Goal: Register for event/course

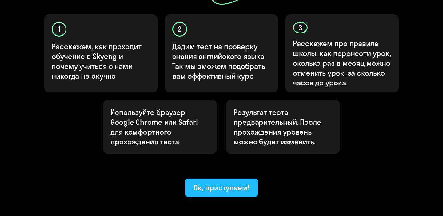
scroll to position [205, 0]
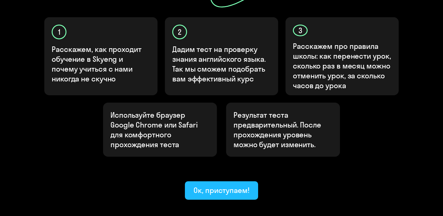
click at [225, 185] on div "Ок, приступаем!" at bounding box center [221, 190] width 56 height 10
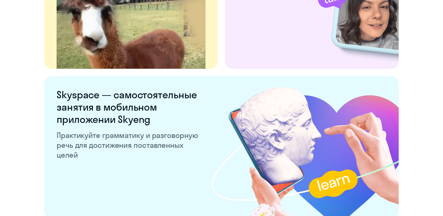
scroll to position [1209, 0]
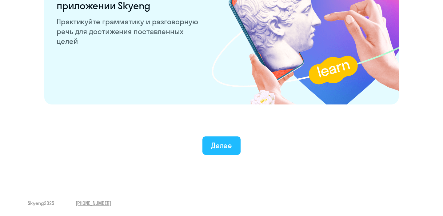
click at [218, 146] on div "Далее" at bounding box center [221, 146] width 21 height 10
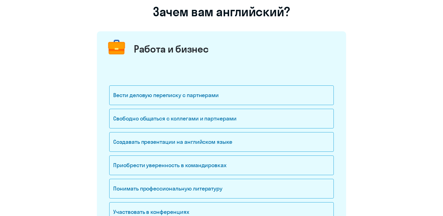
scroll to position [69, 0]
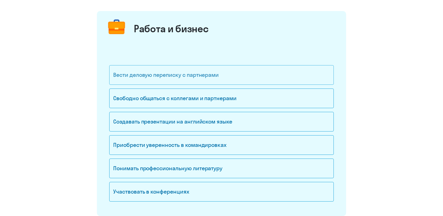
click at [215, 79] on div "Вести деловую переписку с партнерами" at bounding box center [221, 75] width 225 height 20
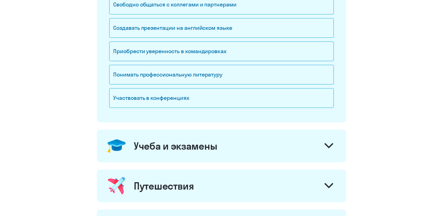
scroll to position [175, 0]
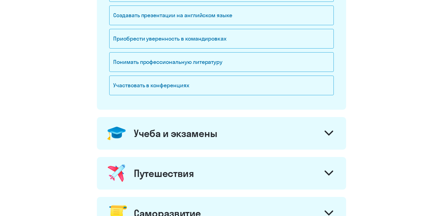
click at [212, 132] on div "Учеба и экзамены" at bounding box center [175, 133] width 83 height 12
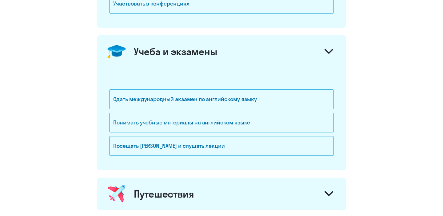
scroll to position [265, 0]
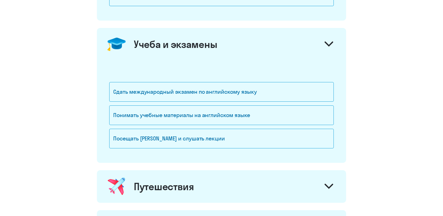
click at [249, 50] on div "Учеба и экзамены" at bounding box center [221, 44] width 249 height 33
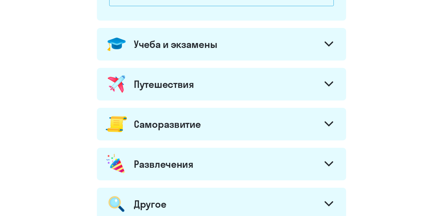
click at [244, 79] on div "Путешествия" at bounding box center [221, 84] width 249 height 33
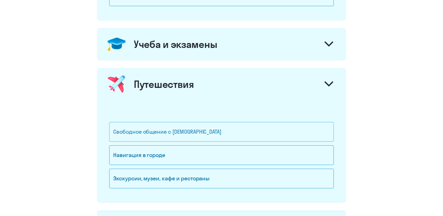
click at [218, 132] on div "Свободное общение с [DEMOGRAPHIC_DATA]" at bounding box center [221, 132] width 225 height 20
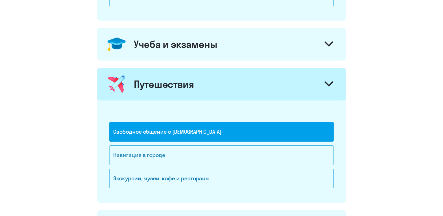
click at [210, 156] on div "Навигация в городе" at bounding box center [221, 155] width 225 height 20
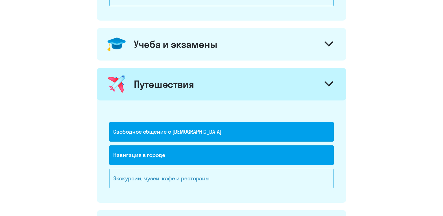
click at [209, 174] on div "Экскурсии, музеи, кафе и рестораны" at bounding box center [221, 179] width 225 height 20
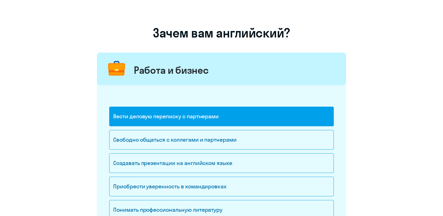
scroll to position [0, 0]
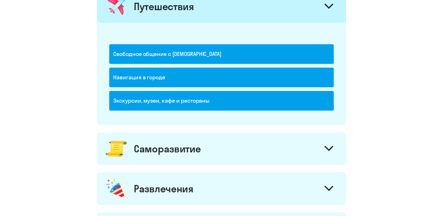
click at [215, 150] on div "Саморазвитие" at bounding box center [221, 149] width 249 height 33
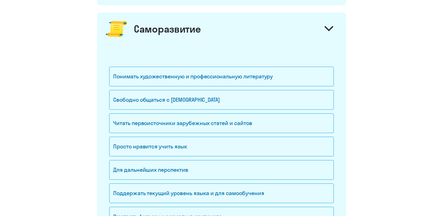
scroll to position [475, 0]
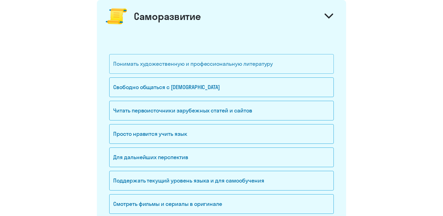
click at [236, 62] on div "Понимать художественную и профессиональную литературу" at bounding box center [221, 64] width 225 height 20
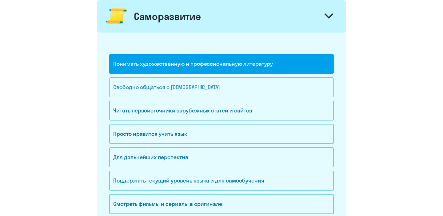
click at [235, 84] on div "Свободно общаться с [DEMOGRAPHIC_DATA]" at bounding box center [221, 88] width 225 height 20
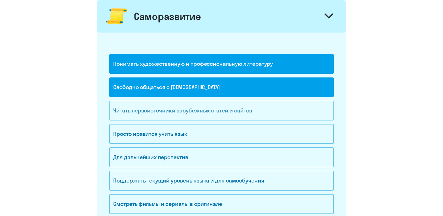
click at [235, 110] on div "Читать первоисточники зарубежных статей и сайтов" at bounding box center [221, 111] width 225 height 20
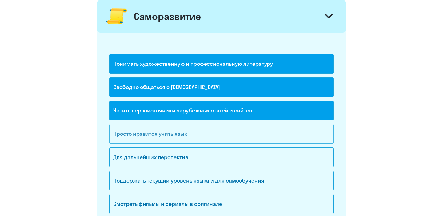
click at [233, 131] on div "Просто нравится учить язык" at bounding box center [221, 134] width 225 height 20
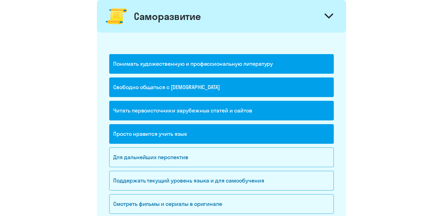
scroll to position [498, 0]
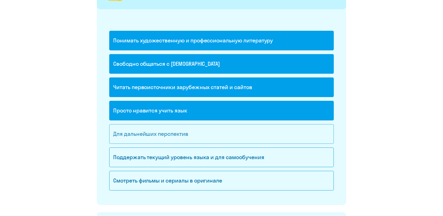
click at [227, 134] on div "Для дальнейших перспектив" at bounding box center [221, 134] width 225 height 20
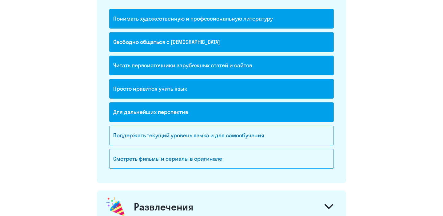
scroll to position [520, 0]
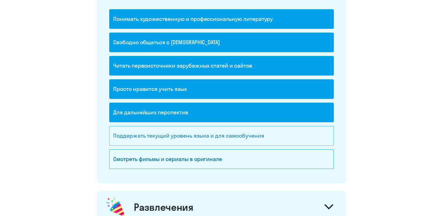
click at [235, 137] on div "Поддержать текущий уровень языка и для cамообучения" at bounding box center [221, 136] width 225 height 20
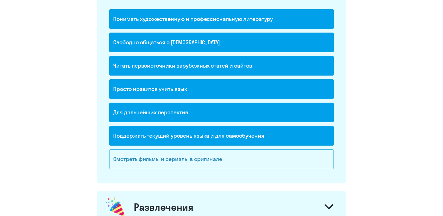
click at [235, 157] on div "Смотреть фильмы и сериалы в оригинале" at bounding box center [221, 159] width 225 height 20
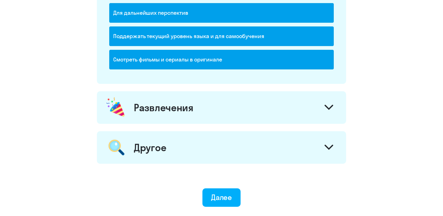
scroll to position [639, 0]
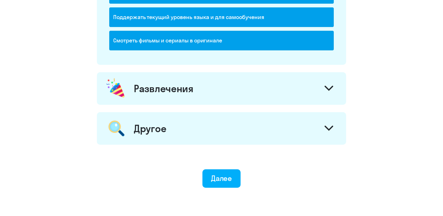
click at [252, 90] on div "Развлечения" at bounding box center [221, 88] width 249 height 33
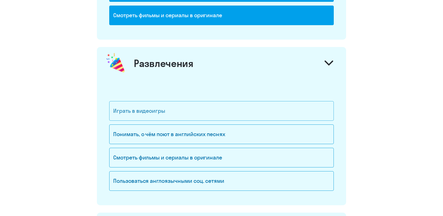
scroll to position [692, 0]
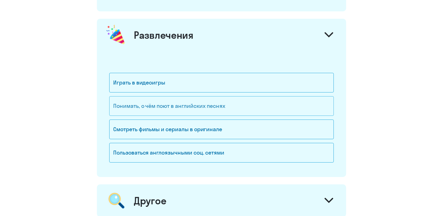
click at [232, 105] on div "Понимать, о чём поют в английских песнях" at bounding box center [221, 106] width 225 height 20
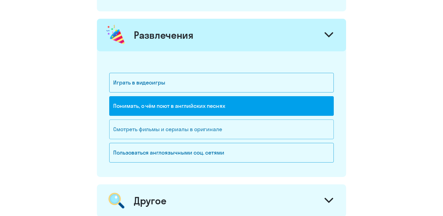
click at [230, 128] on div "Смотреть фильмы и сериалы в оригинале" at bounding box center [221, 130] width 225 height 20
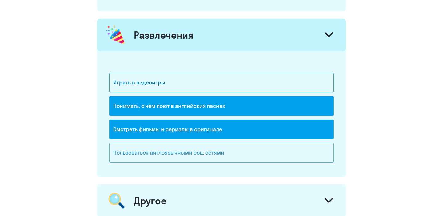
click at [227, 154] on div "Пользоваться англоязычными соц. сетями" at bounding box center [221, 153] width 225 height 20
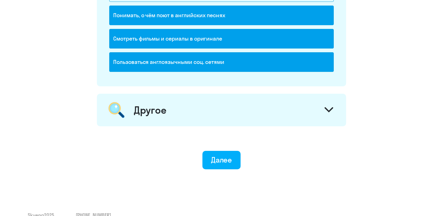
scroll to position [795, 0]
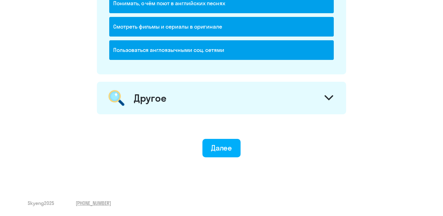
click at [240, 104] on div "Другое" at bounding box center [221, 98] width 249 height 33
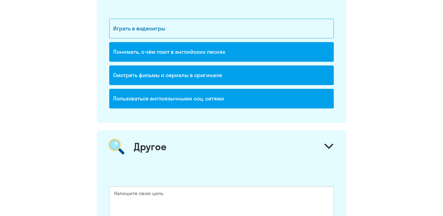
scroll to position [722, 0]
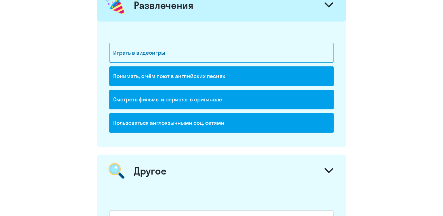
click at [230, 119] on div "Пользоваться англоязычными соц. сетями" at bounding box center [221, 123] width 225 height 20
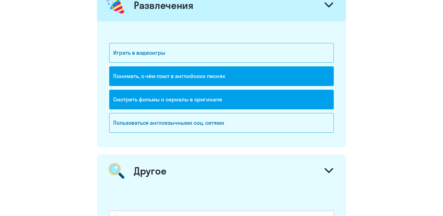
click at [231, 96] on div "Смотреть фильмы и сериалы в оригинале" at bounding box center [221, 100] width 225 height 20
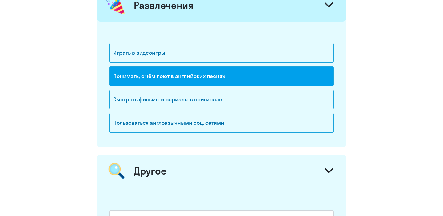
click at [231, 82] on div "Понимать, о чём поют в английских песнях" at bounding box center [221, 76] width 225 height 20
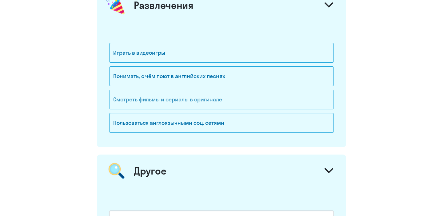
click at [226, 102] on div "Смотреть фильмы и сериалы в оригинале" at bounding box center [221, 100] width 225 height 20
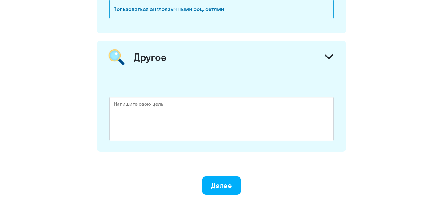
scroll to position [864, 0]
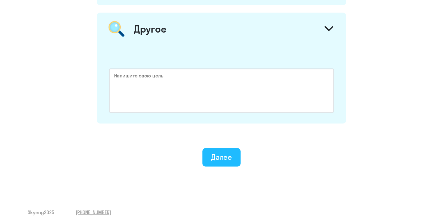
click at [221, 157] on div "Далее" at bounding box center [221, 157] width 21 height 10
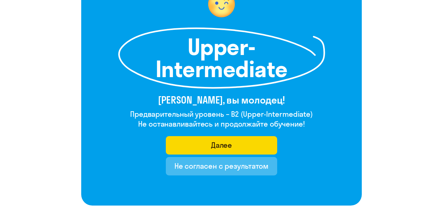
scroll to position [120, 0]
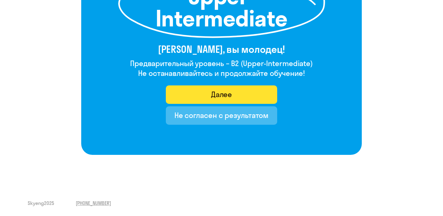
click at [234, 92] on button "Далее" at bounding box center [222, 95] width 112 height 18
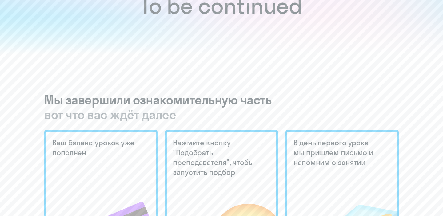
scroll to position [139, 0]
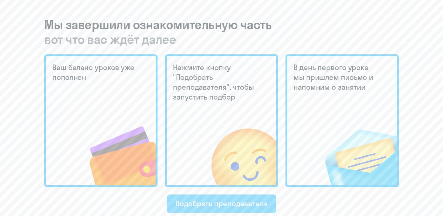
click at [225, 203] on div "Подобрать преподавателя" at bounding box center [221, 204] width 92 height 10
